Goal: Go to known website: Access a specific website the user already knows

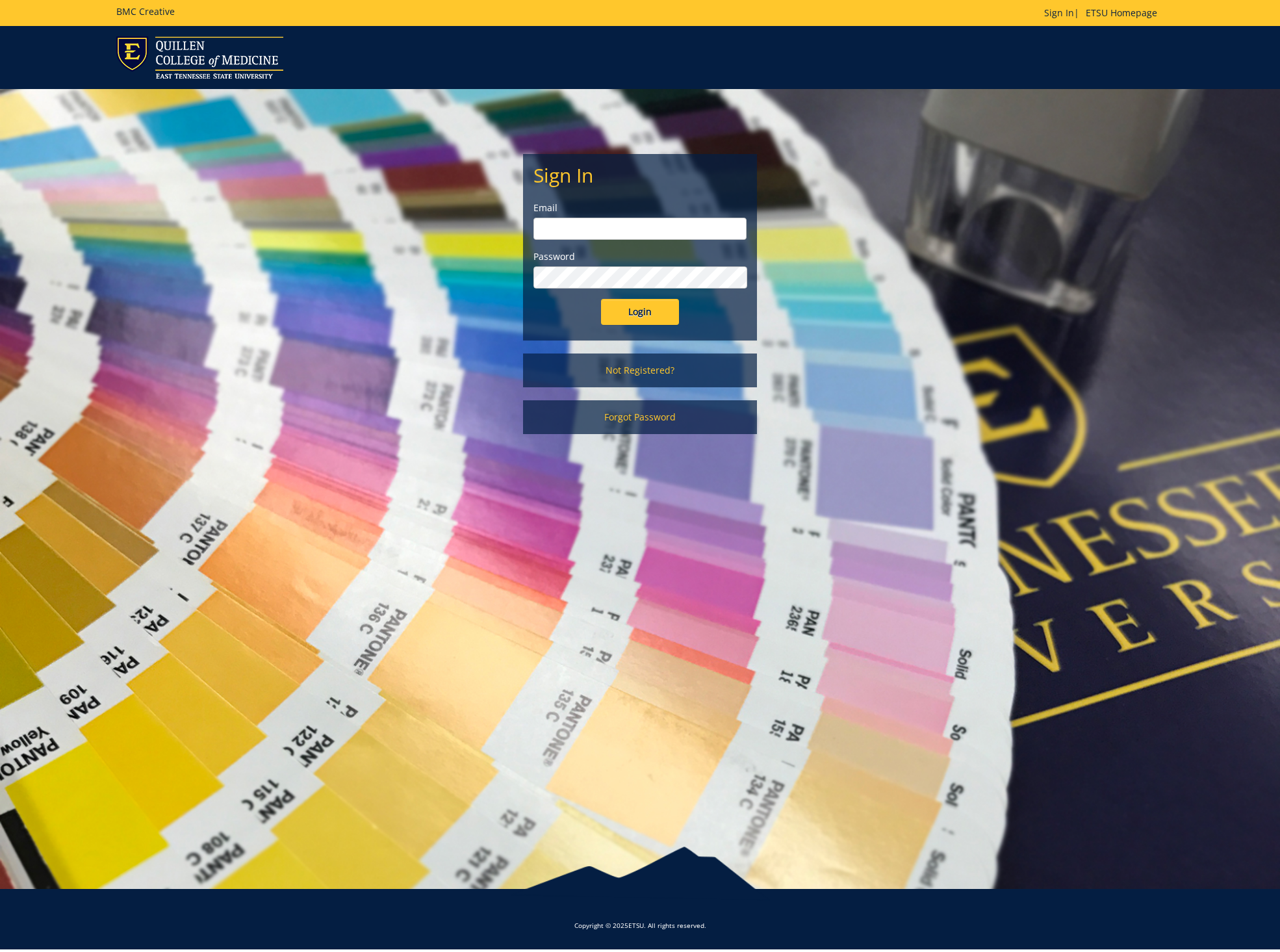
type input "[EMAIL_ADDRESS][DOMAIN_NAME]"
click at [637, 314] on input "Login" at bounding box center [640, 312] width 78 height 26
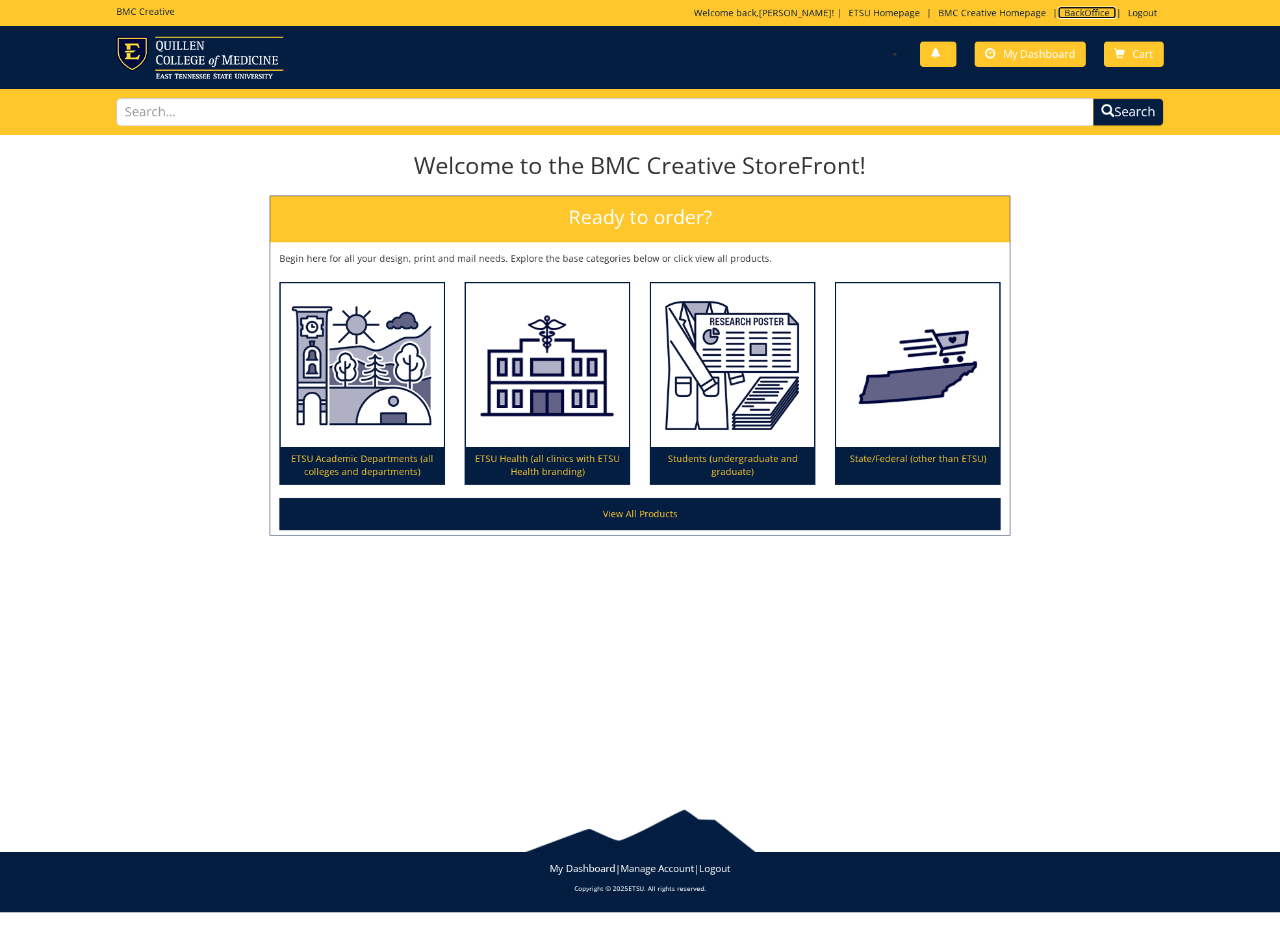
click at [1085, 13] on link "BackOffice" at bounding box center [1087, 13] width 59 height 12
